Goal: Task Accomplishment & Management: Manage account settings

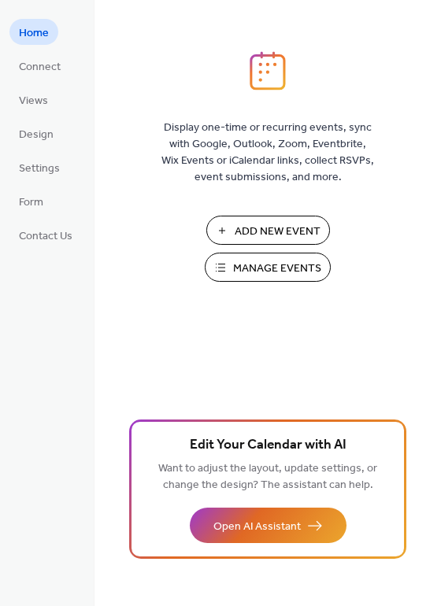
click at [281, 274] on span "Manage Events" at bounding box center [277, 269] width 88 height 17
click at [47, 231] on span "Contact Us" at bounding box center [46, 236] width 54 height 17
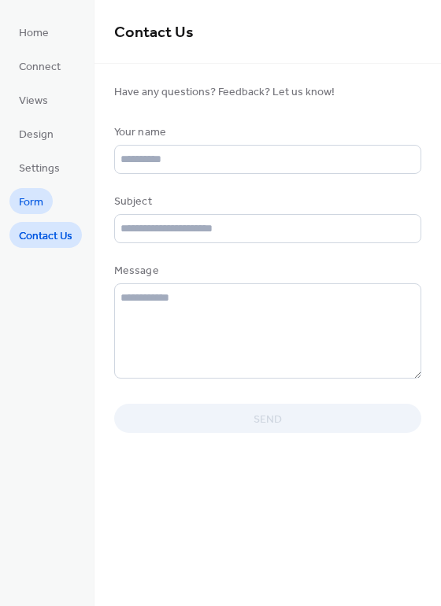
click at [34, 206] on span "Form" at bounding box center [31, 202] width 24 height 17
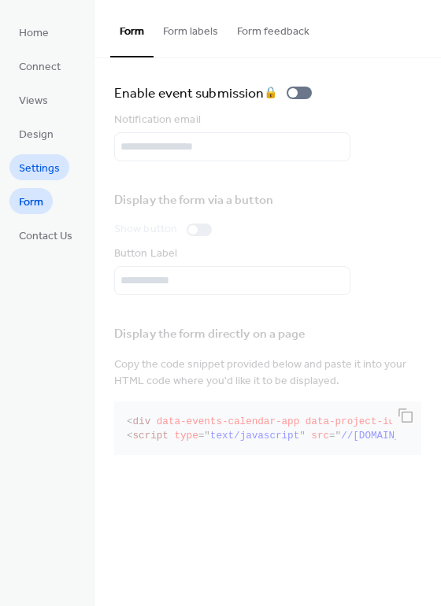
click at [49, 166] on span "Settings" at bounding box center [39, 169] width 41 height 17
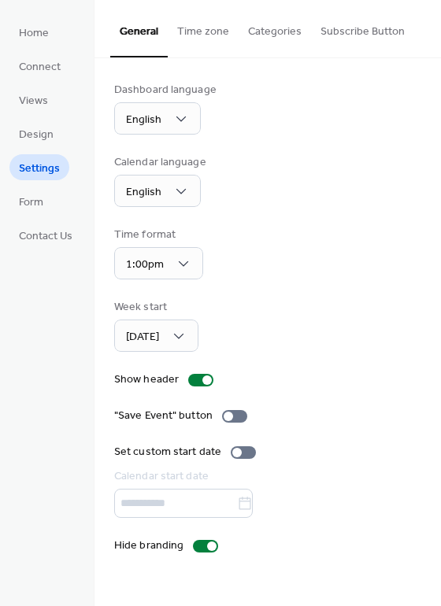
click at [281, 27] on button "Categories" at bounding box center [275, 28] width 72 height 56
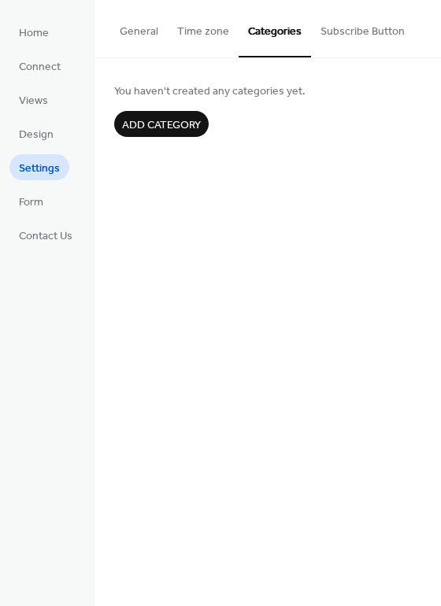
click at [156, 34] on button "General" at bounding box center [138, 28] width 57 height 56
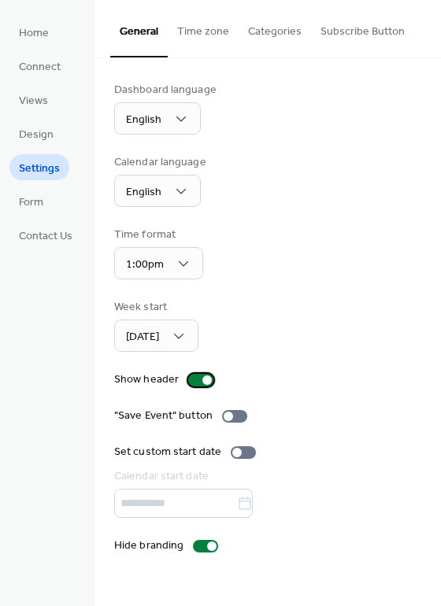
click at [203, 372] on label "Show header" at bounding box center [166, 380] width 105 height 17
click at [48, 128] on span "Design" at bounding box center [36, 135] width 35 height 17
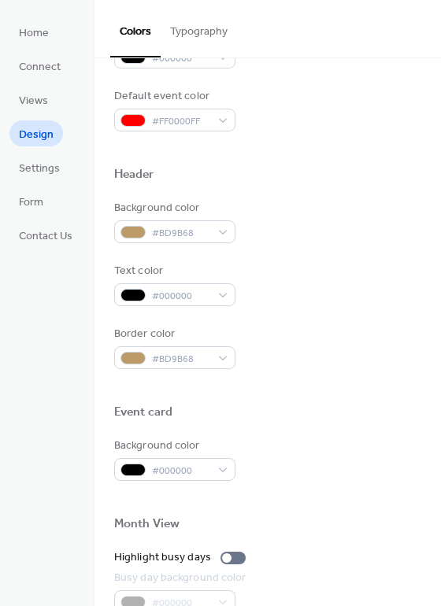
scroll to position [472, 0]
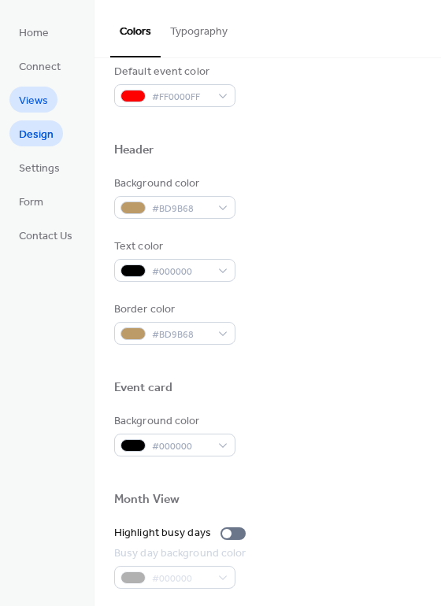
click at [43, 102] on span "Views" at bounding box center [33, 101] width 29 height 17
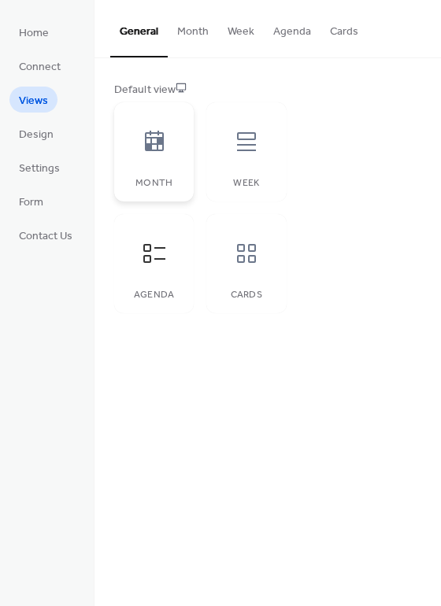
click at [177, 146] on div at bounding box center [154, 141] width 47 height 47
click at [189, 37] on button "Month" at bounding box center [193, 28] width 50 height 56
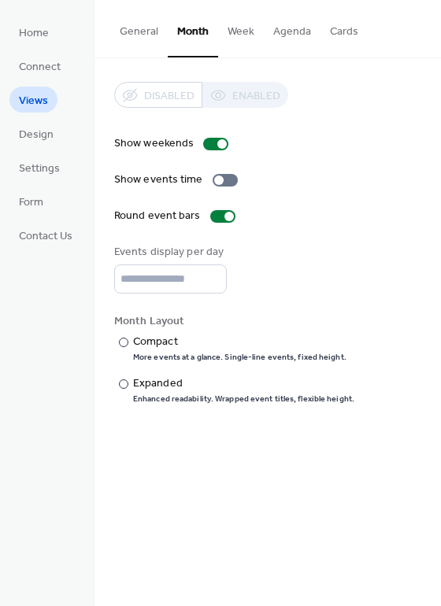
click at [227, 91] on div "Disabled Enabled" at bounding box center [201, 95] width 174 height 26
click at [227, 26] on button "Week" at bounding box center [241, 28] width 46 height 56
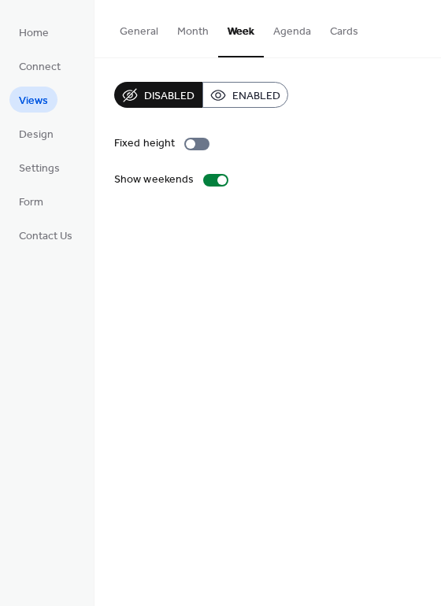
click at [271, 98] on span "Enabled" at bounding box center [256, 96] width 48 height 17
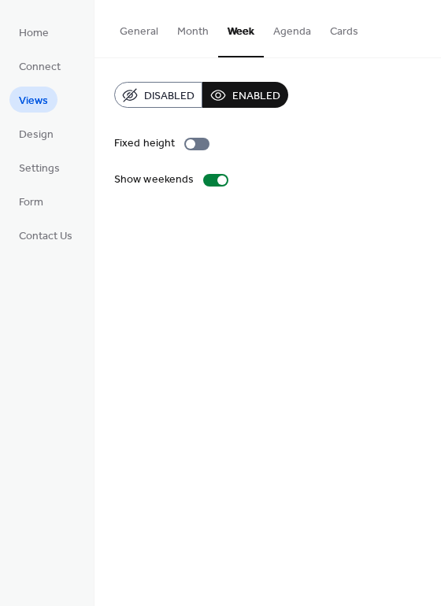
click at [198, 35] on button "Month" at bounding box center [193, 28] width 50 height 56
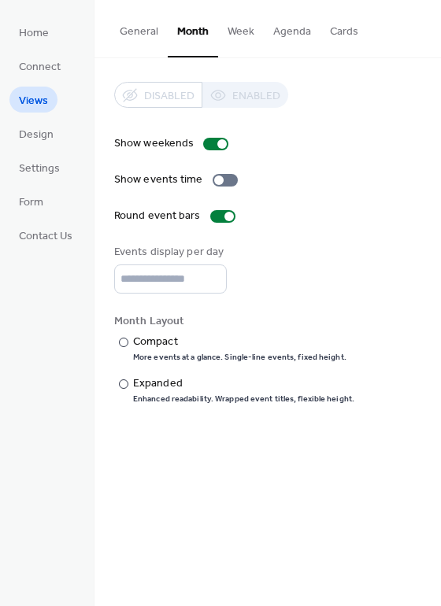
click at [231, 102] on div "Disabled Enabled" at bounding box center [201, 95] width 174 height 26
click at [246, 28] on button "Week" at bounding box center [241, 28] width 46 height 56
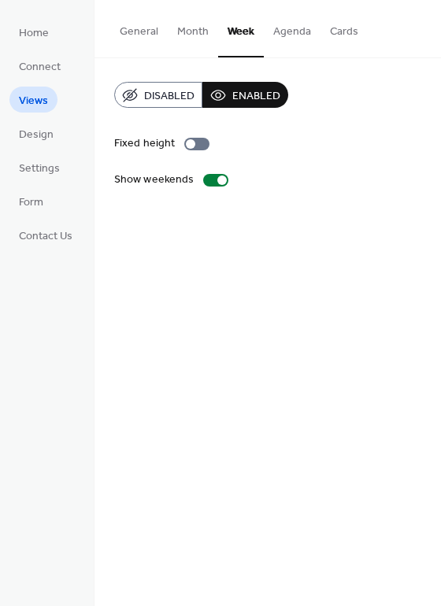
click at [269, 31] on button "Agenda" at bounding box center [292, 28] width 57 height 56
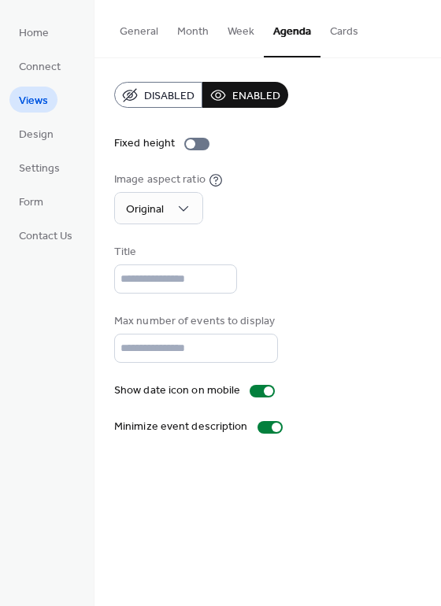
click at [201, 88] on button "Disabled" at bounding box center [158, 95] width 88 height 26
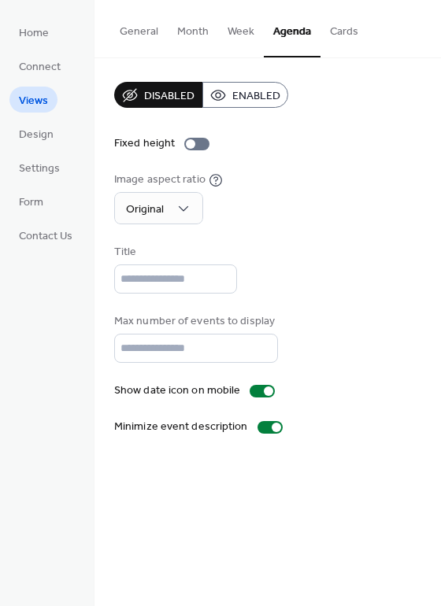
click at [242, 37] on button "Week" at bounding box center [241, 28] width 46 height 56
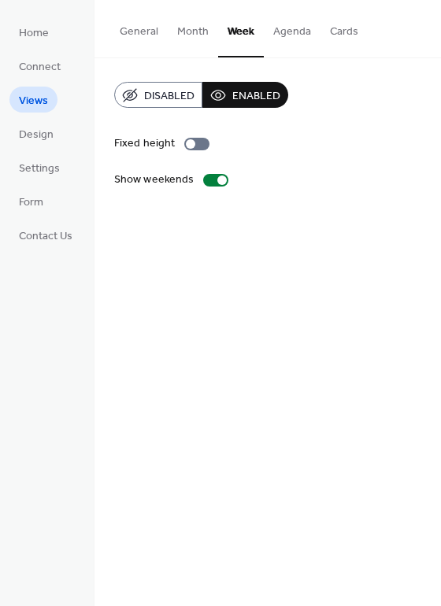
click at [183, 93] on span "Disabled" at bounding box center [169, 96] width 50 height 17
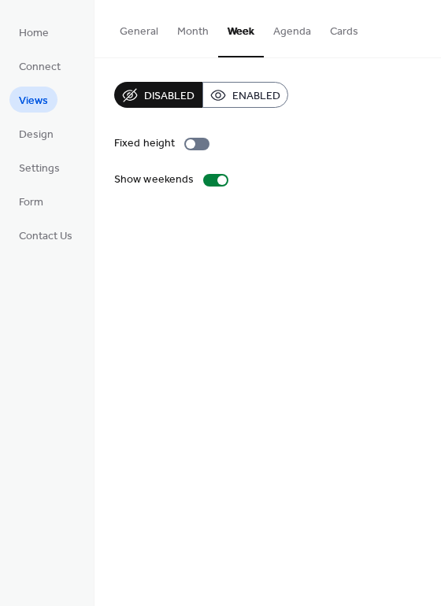
click at [320, 36] on button "Cards" at bounding box center [343, 28] width 47 height 56
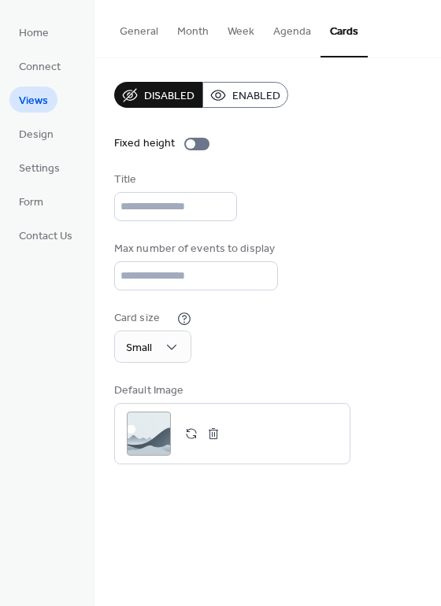
click at [183, 31] on button "Month" at bounding box center [193, 28] width 50 height 56
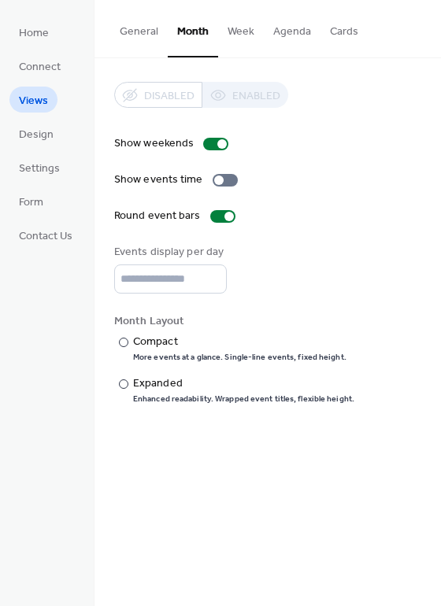
click at [231, 102] on div "Disabled Enabled" at bounding box center [201, 95] width 174 height 26
click at [216, 88] on div "Disabled Enabled" at bounding box center [201, 95] width 174 height 26
click at [133, 348] on div "Compact" at bounding box center [238, 342] width 210 height 17
click at [150, 386] on div "Expanded" at bounding box center [242, 383] width 218 height 17
click at [157, 342] on div "Compact" at bounding box center [238, 342] width 210 height 17
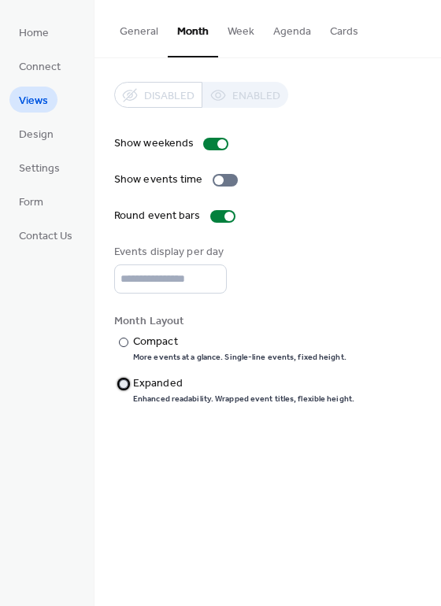
click at [160, 384] on div "Expanded" at bounding box center [242, 383] width 218 height 17
click at [149, 344] on div "Compact" at bounding box center [238, 342] width 210 height 17
click at [140, 32] on button "General" at bounding box center [138, 28] width 57 height 56
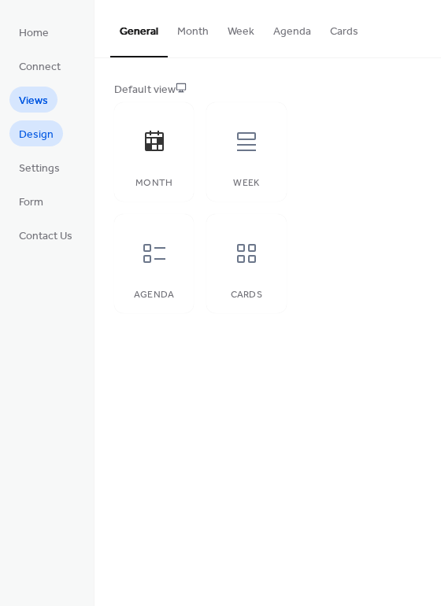
click at [25, 132] on span "Design" at bounding box center [36, 135] width 35 height 17
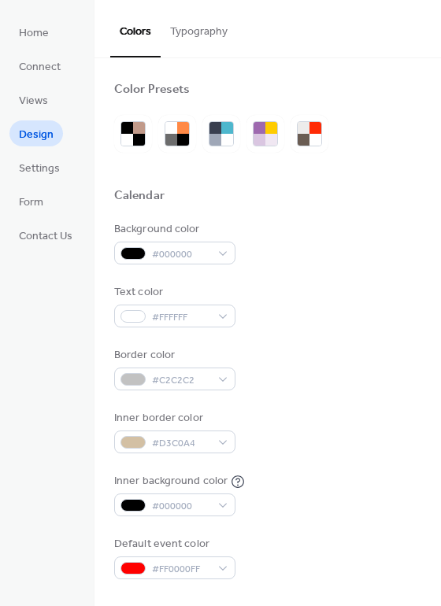
click at [38, 187] on ul "Home Connect Views Design Settings Form Contact Us" at bounding box center [45, 133] width 72 height 229
click at [37, 176] on span "Settings" at bounding box center [39, 169] width 41 height 17
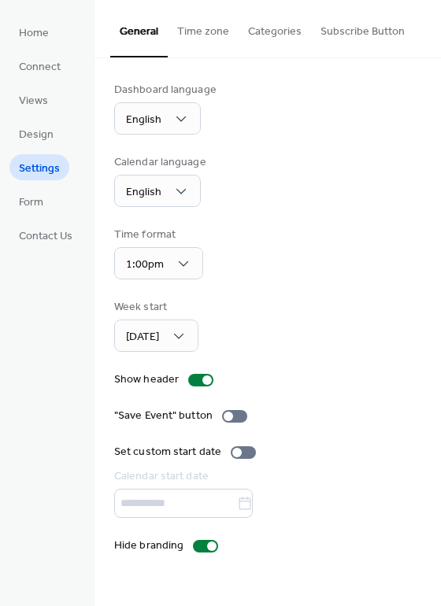
click at [53, 196] on li "Form" at bounding box center [30, 201] width 43 height 26
click at [46, 28] on span "Home" at bounding box center [34, 33] width 30 height 17
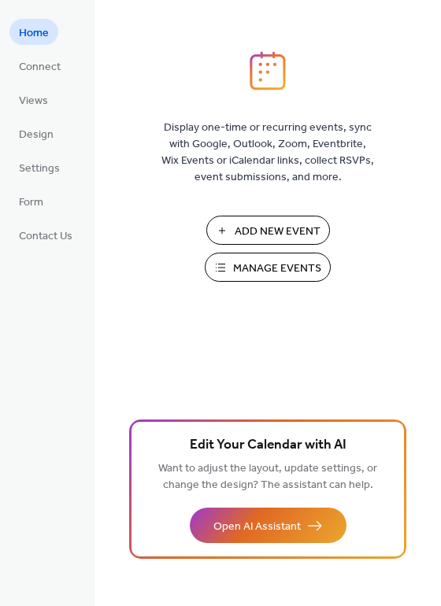
click at [278, 224] on span "Add New Event" at bounding box center [278, 232] width 86 height 17
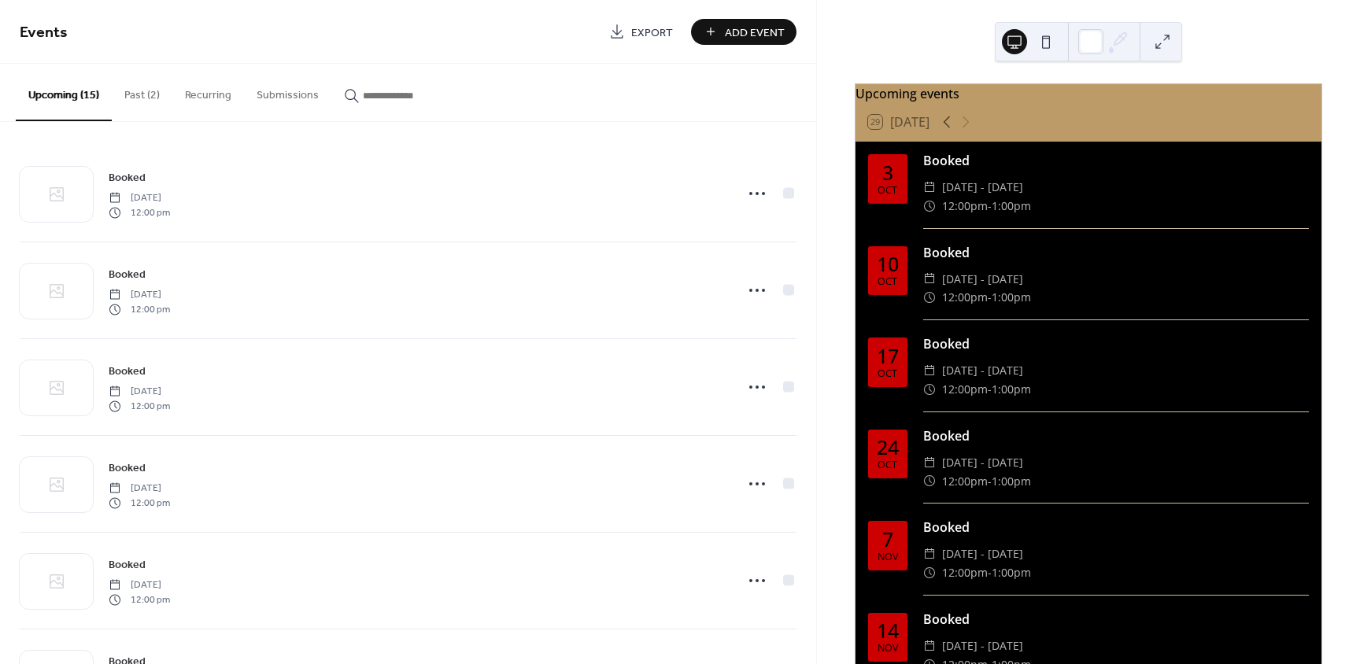
click at [1051, 40] on button at bounding box center [1046, 41] width 25 height 25
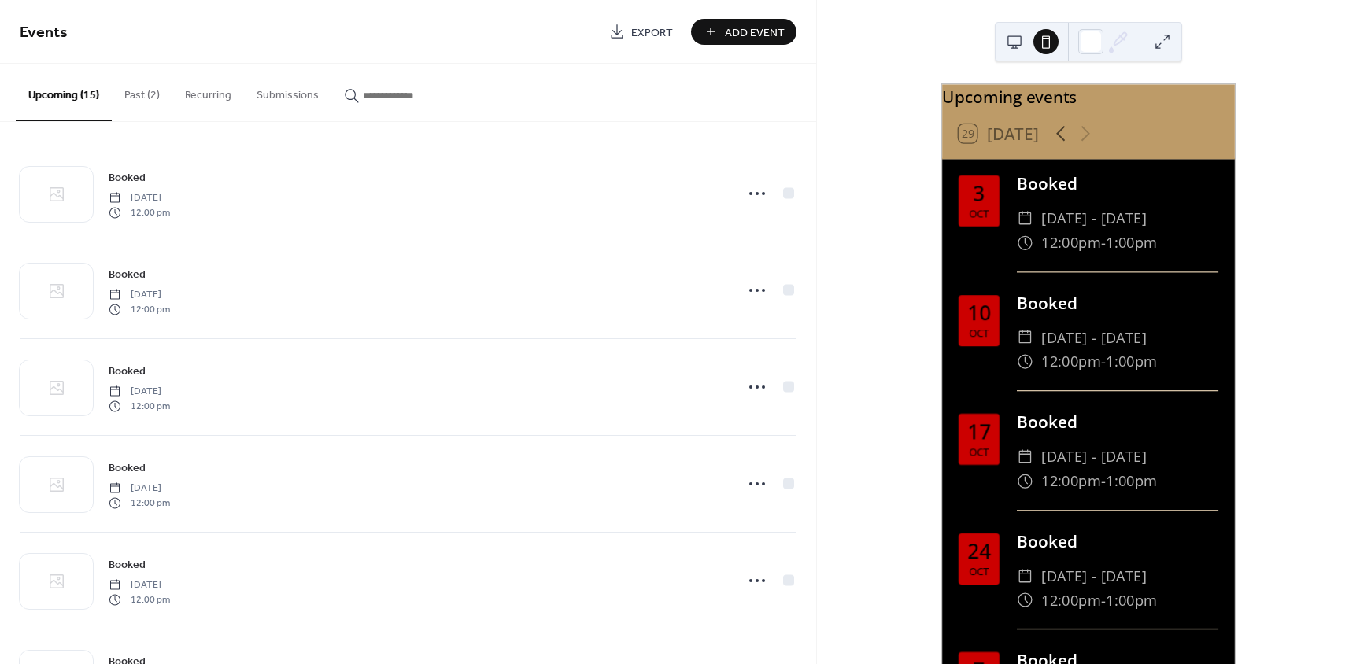
click at [1023, 33] on button at bounding box center [1014, 41] width 25 height 25
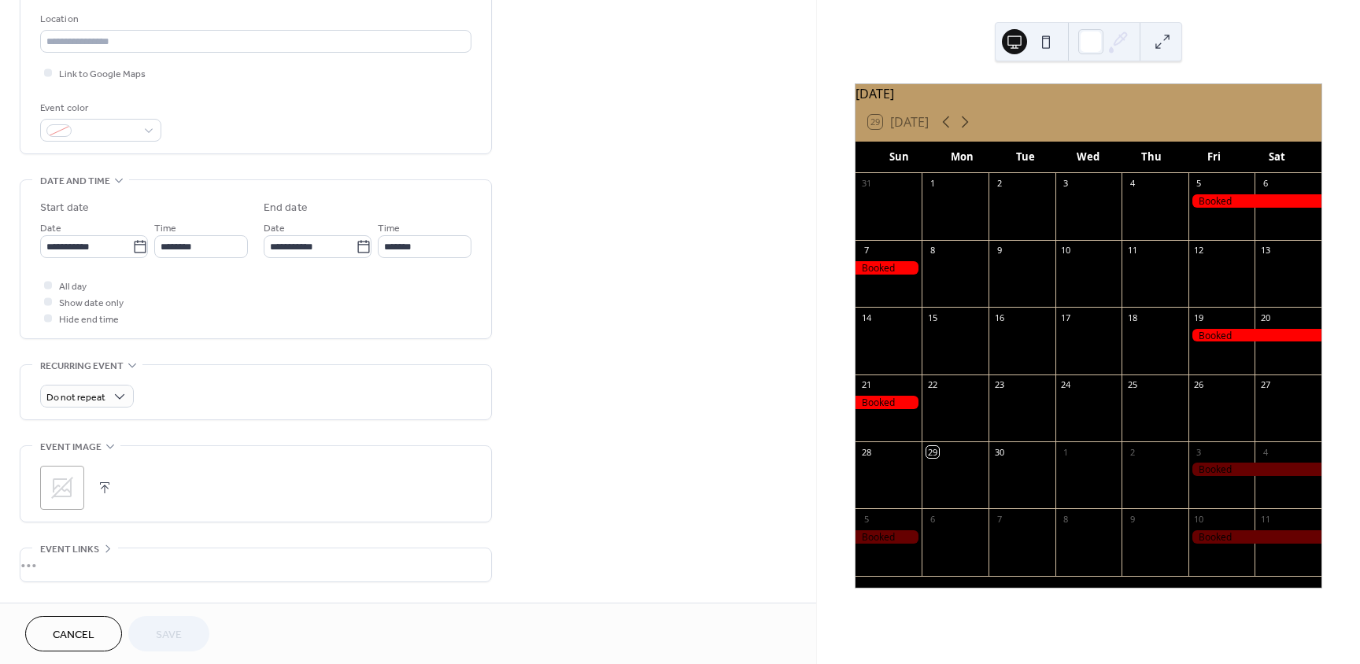
scroll to position [448, 0]
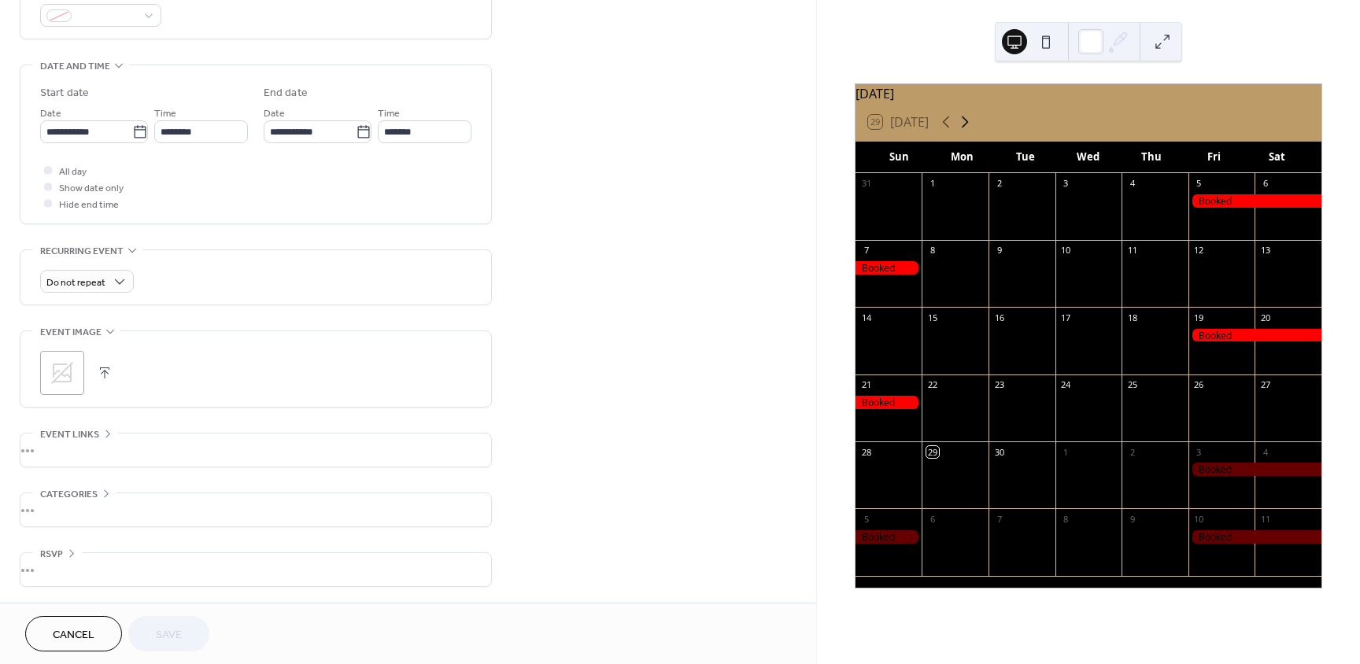
click at [974, 129] on icon at bounding box center [965, 122] width 19 height 19
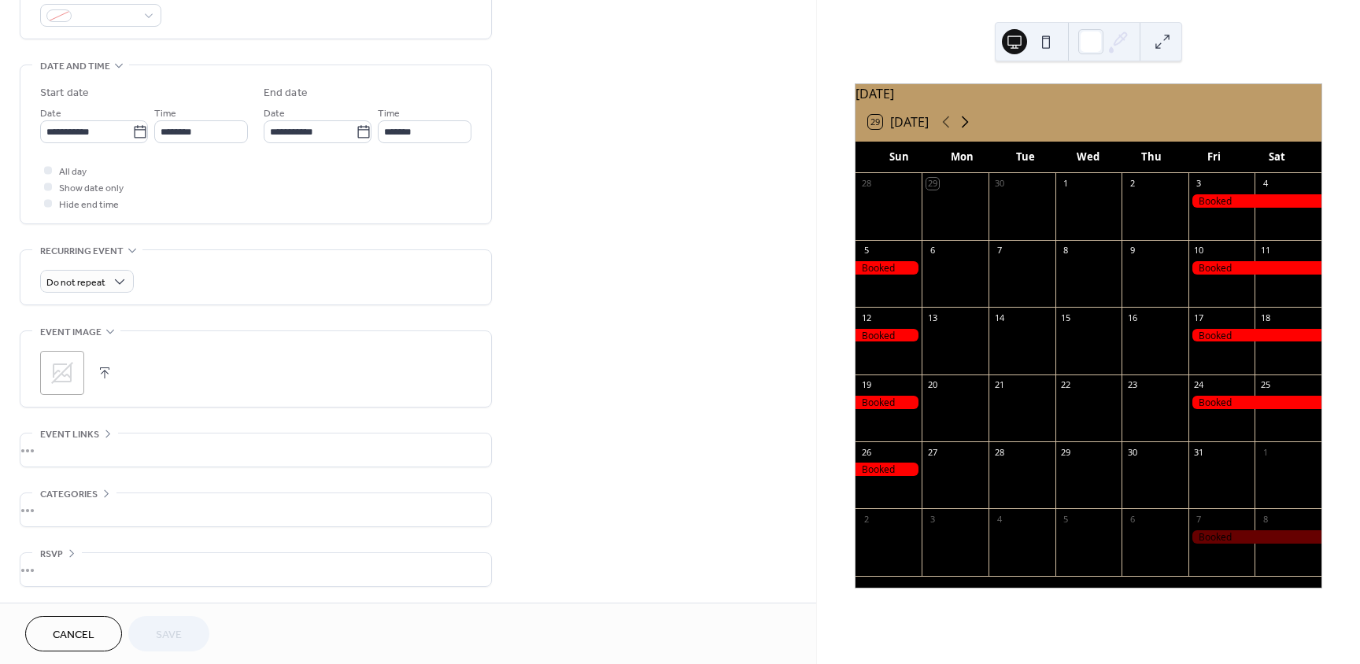
click at [974, 129] on icon at bounding box center [965, 122] width 19 height 19
click at [963, 131] on icon at bounding box center [965, 122] width 19 height 19
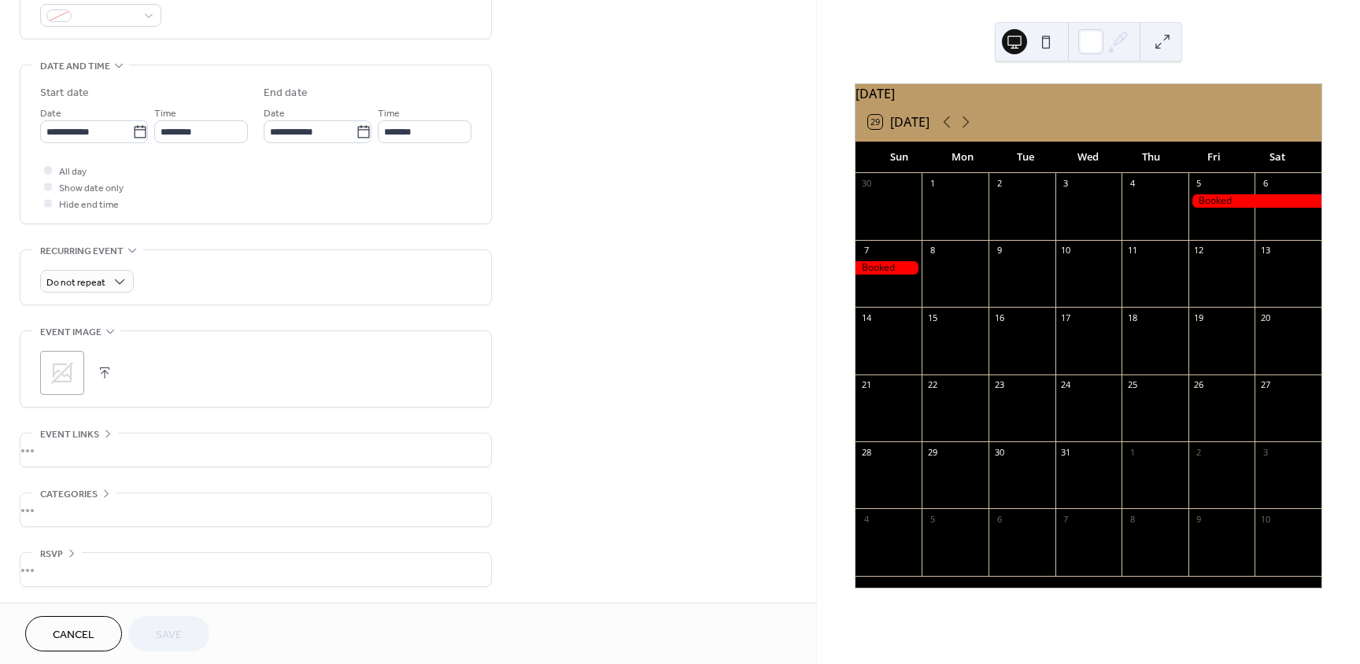
click at [1057, 45] on button at bounding box center [1046, 41] width 25 height 25
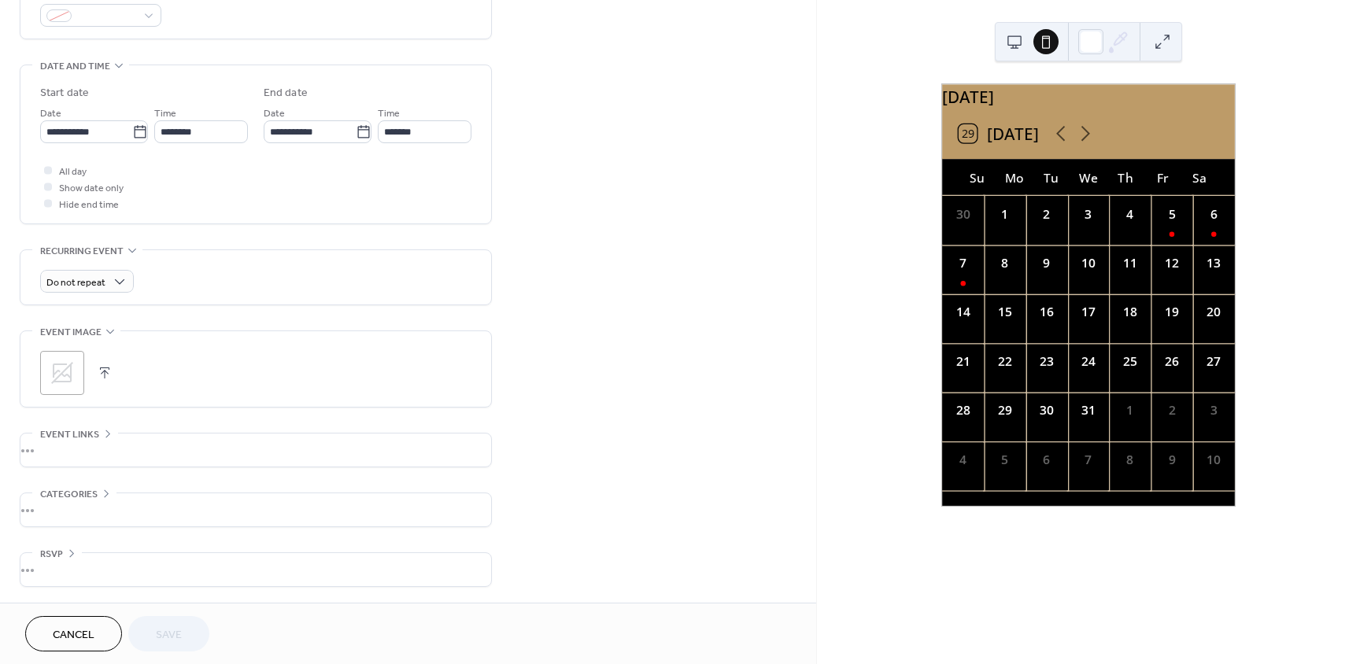
click at [1019, 37] on button at bounding box center [1014, 41] width 25 height 25
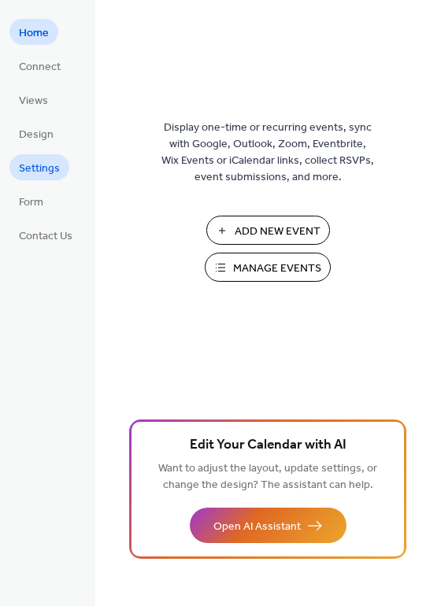
click at [56, 176] on span "Settings" at bounding box center [39, 169] width 41 height 17
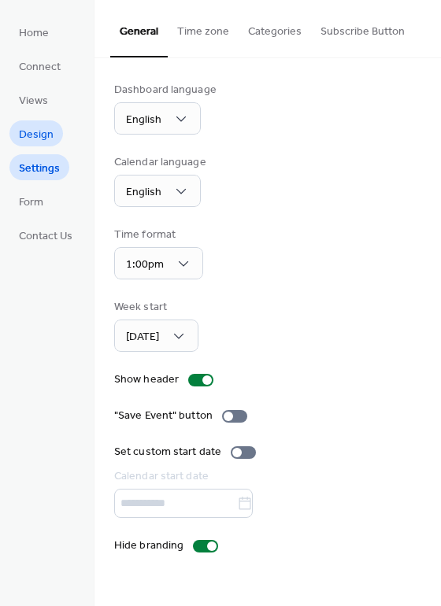
click at [43, 133] on span "Design" at bounding box center [36, 135] width 35 height 17
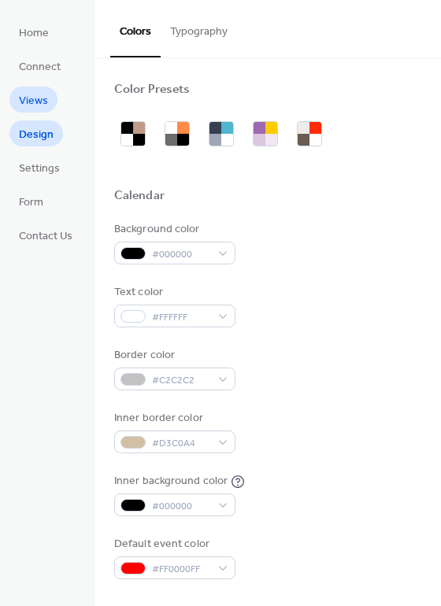
click at [33, 101] on span "Views" at bounding box center [33, 101] width 29 height 17
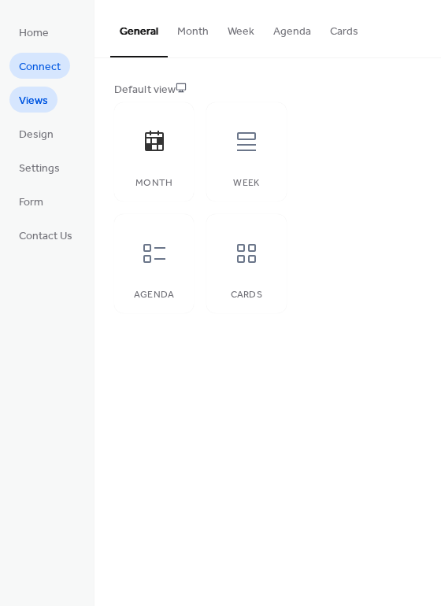
click at [57, 71] on span "Connect" at bounding box center [40, 67] width 42 height 17
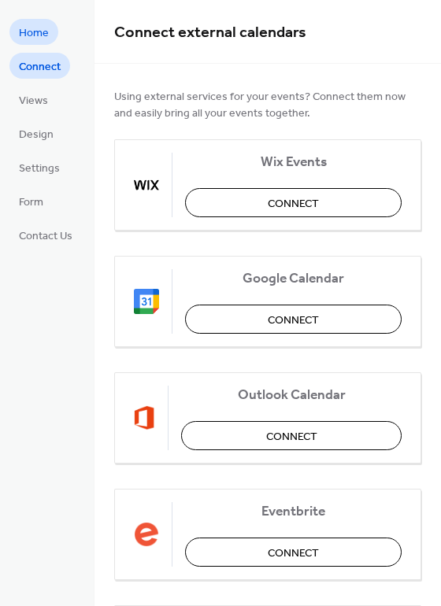
click at [39, 39] on span "Home" at bounding box center [34, 33] width 30 height 17
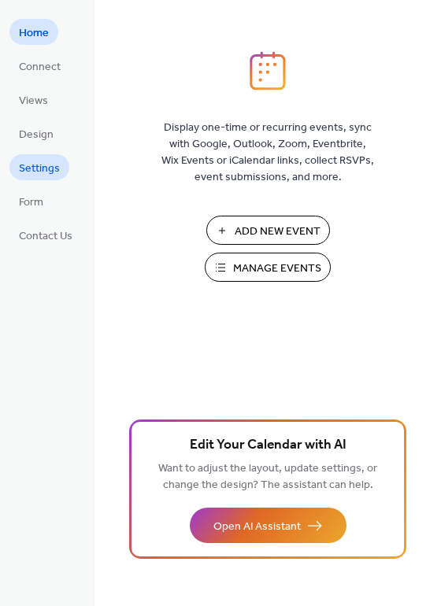
click at [36, 164] on span "Settings" at bounding box center [39, 169] width 41 height 17
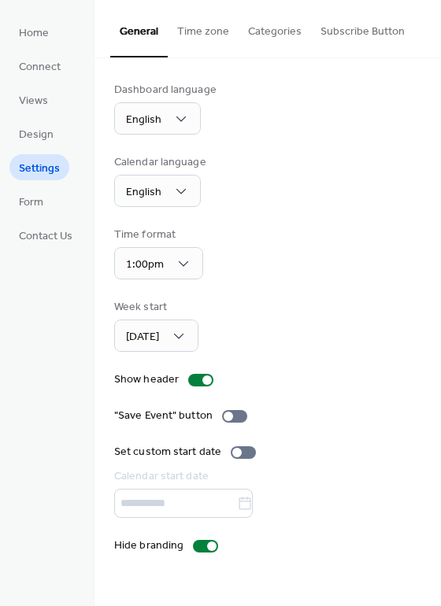
click at [210, 35] on button "Time zone" at bounding box center [203, 28] width 71 height 56
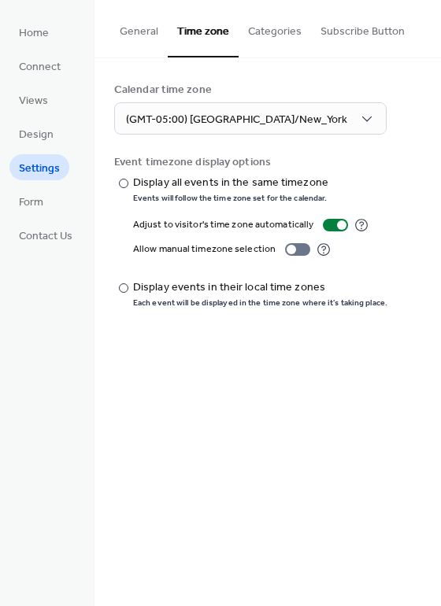
click at [282, 29] on button "Categories" at bounding box center [275, 28] width 72 height 56
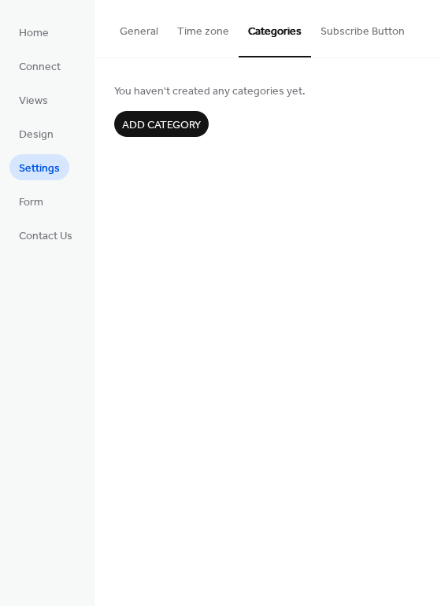
click at [354, 30] on button "Subscribe Button" at bounding box center [362, 28] width 103 height 56
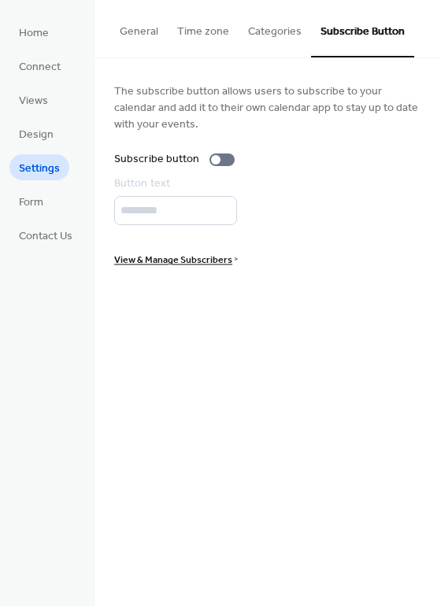
click at [154, 32] on button "General" at bounding box center [138, 28] width 57 height 56
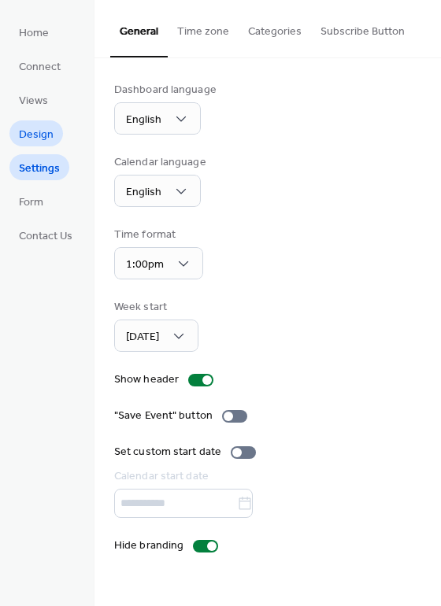
click at [45, 128] on span "Design" at bounding box center [36, 135] width 35 height 17
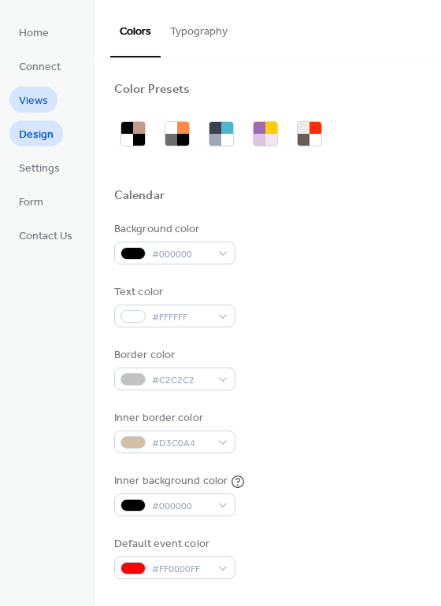
click at [38, 108] on span "Views" at bounding box center [33, 101] width 29 height 17
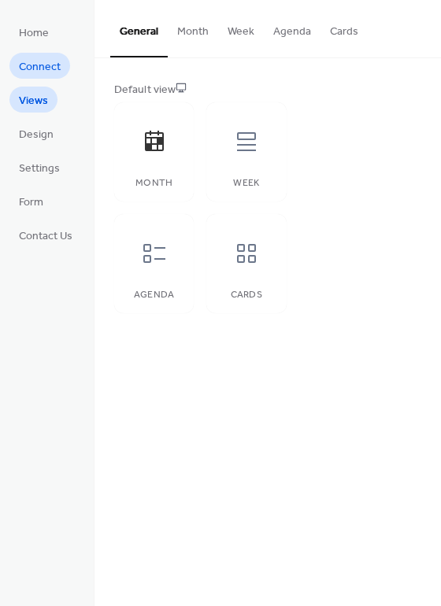
click at [50, 74] on span "Connect" at bounding box center [40, 67] width 42 height 17
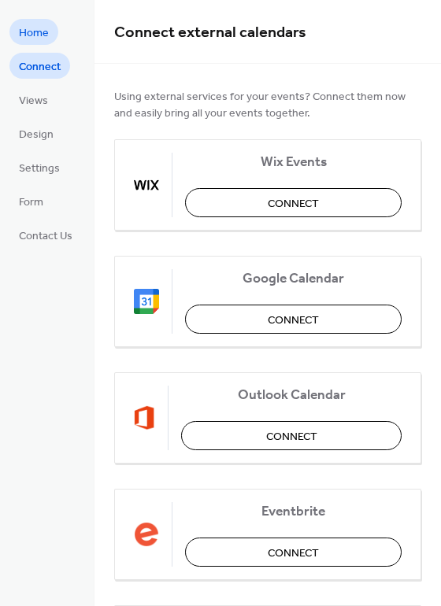
click at [34, 40] on span "Home" at bounding box center [34, 33] width 30 height 17
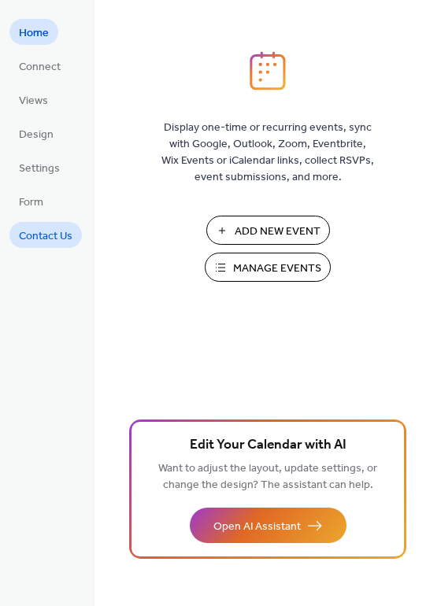
click at [65, 243] on span "Contact Us" at bounding box center [46, 236] width 54 height 17
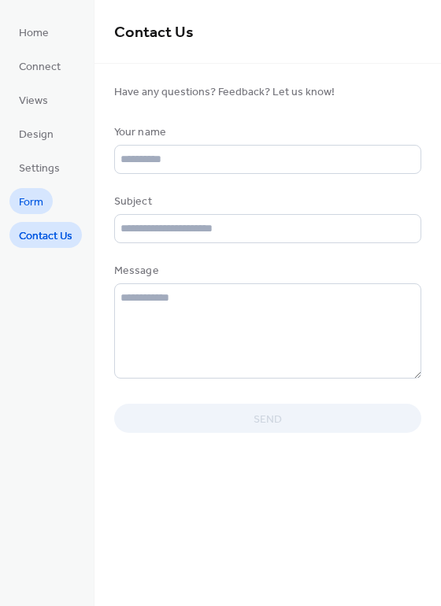
click at [39, 206] on span "Form" at bounding box center [31, 202] width 24 height 17
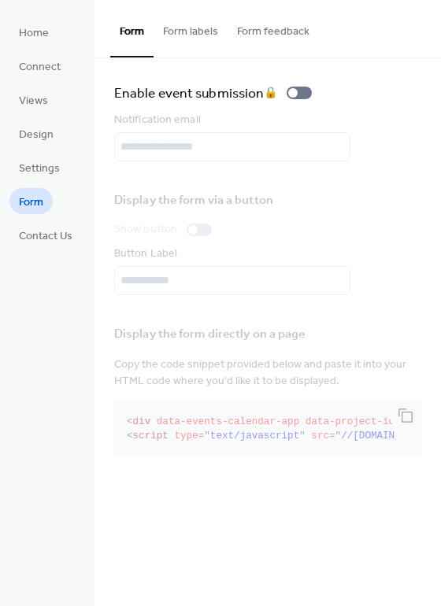
click at [53, 181] on ul "Home Connect Views Design Settings Form Contact Us" at bounding box center [45, 133] width 72 height 229
click at [44, 161] on span "Settings" at bounding box center [39, 169] width 41 height 17
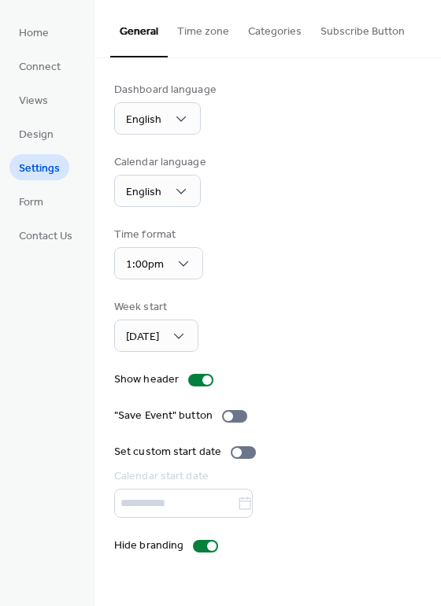
click at [197, 50] on button "Time zone" at bounding box center [203, 28] width 71 height 56
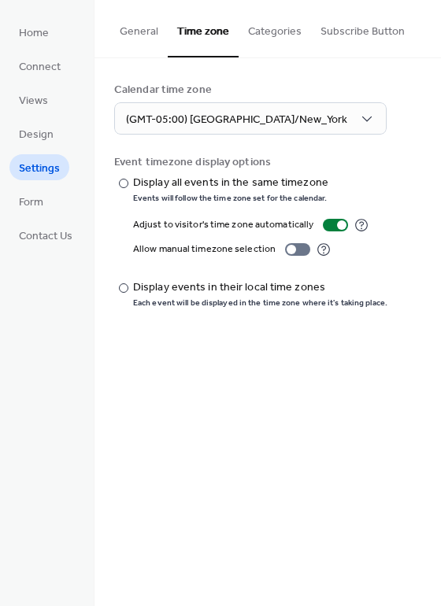
click at [290, 27] on button "Categories" at bounding box center [275, 28] width 72 height 56
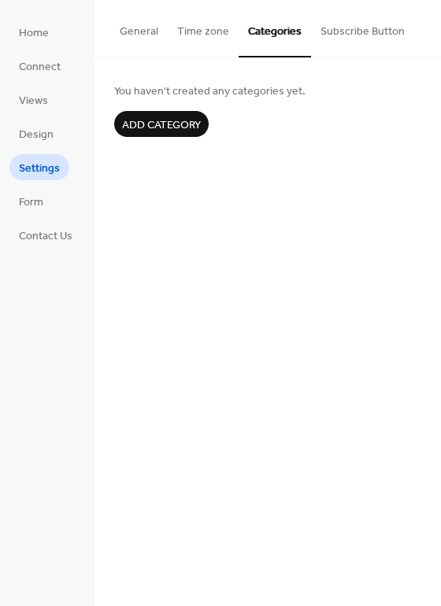
click at [215, 27] on button "Time zone" at bounding box center [203, 28] width 71 height 56
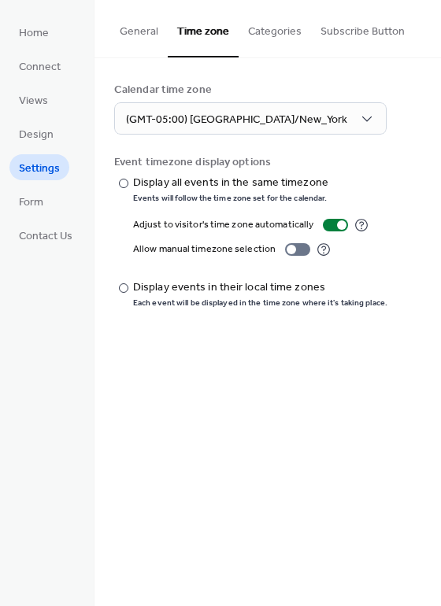
click at [140, 39] on button "General" at bounding box center [138, 28] width 57 height 56
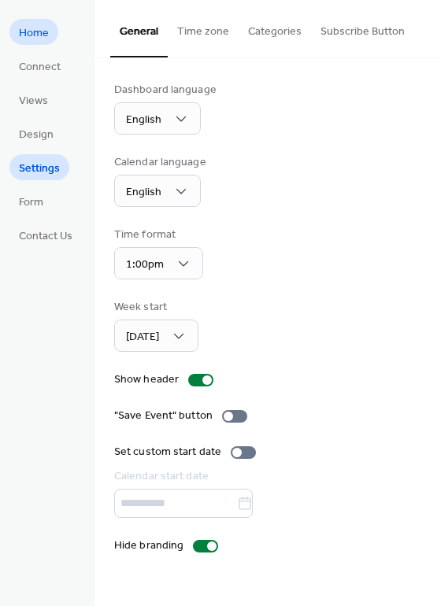
click at [51, 39] on link "Home" at bounding box center [33, 32] width 49 height 26
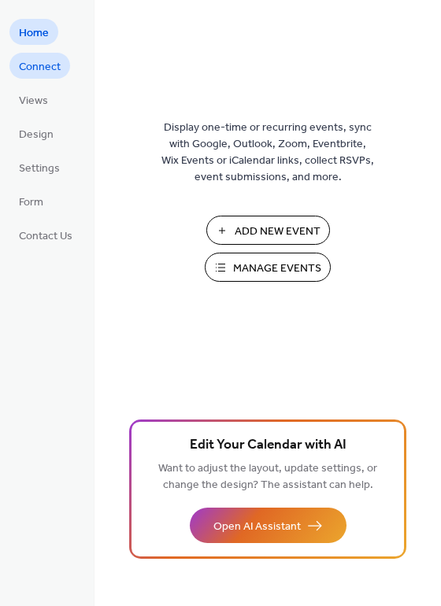
click at [31, 59] on span "Connect" at bounding box center [40, 67] width 42 height 17
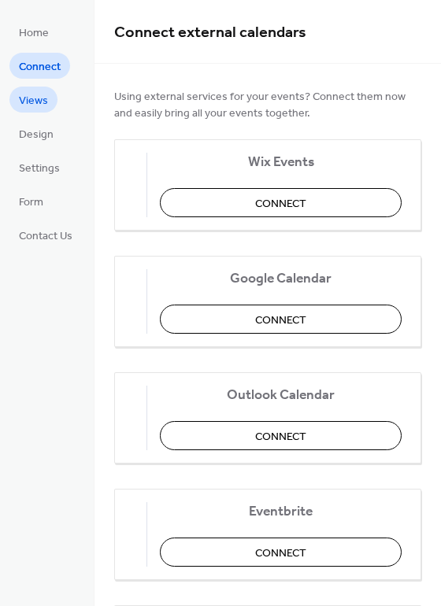
click at [47, 104] on link "Views" at bounding box center [33, 100] width 48 height 26
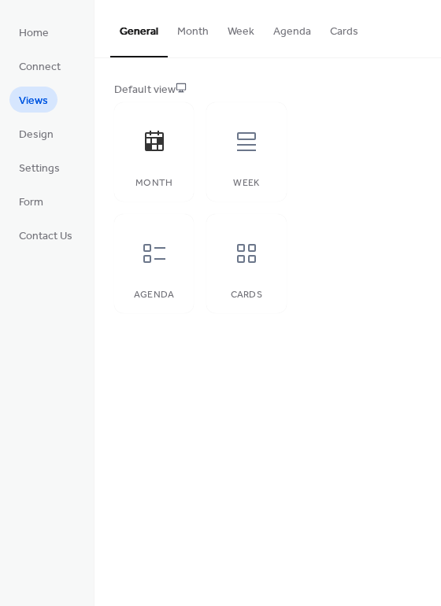
click at [198, 26] on button "Month" at bounding box center [193, 28] width 50 height 56
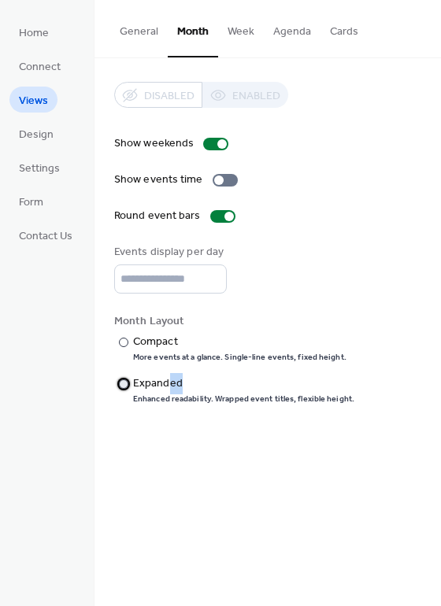
click at [168, 384] on div "Expanded" at bounding box center [242, 383] width 218 height 17
click at [179, 375] on div "Expanded" at bounding box center [242, 383] width 218 height 17
